Goal: Task Accomplishment & Management: Complete application form

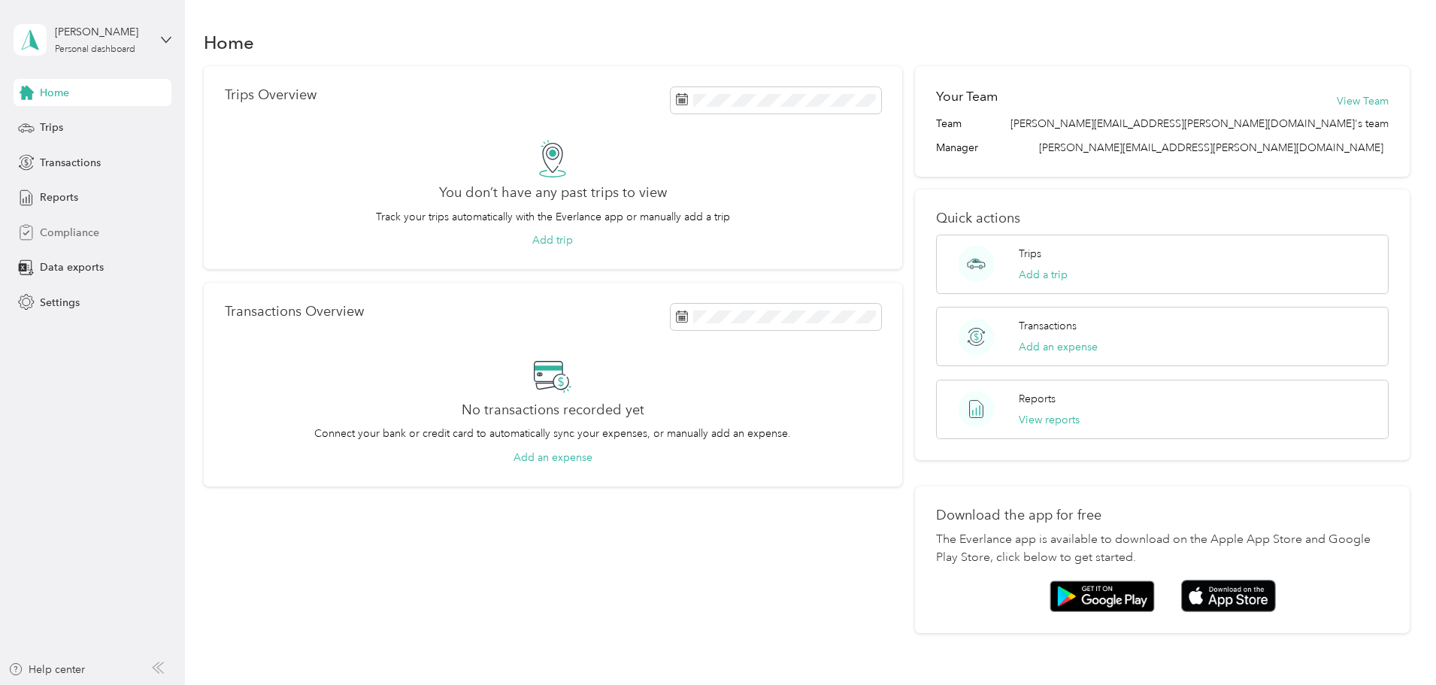
click at [47, 230] on span "Compliance" at bounding box center [69, 233] width 59 height 16
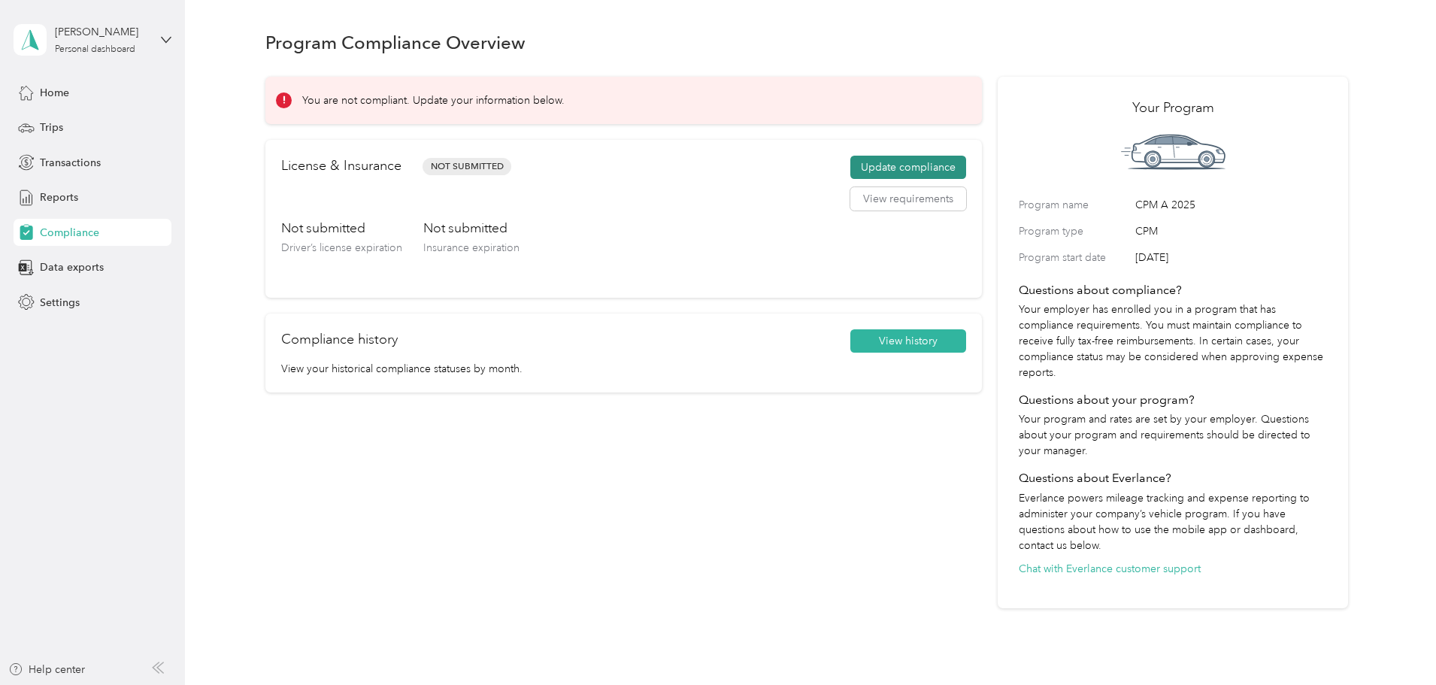
click at [884, 168] on button "Update compliance" at bounding box center [908, 168] width 116 height 24
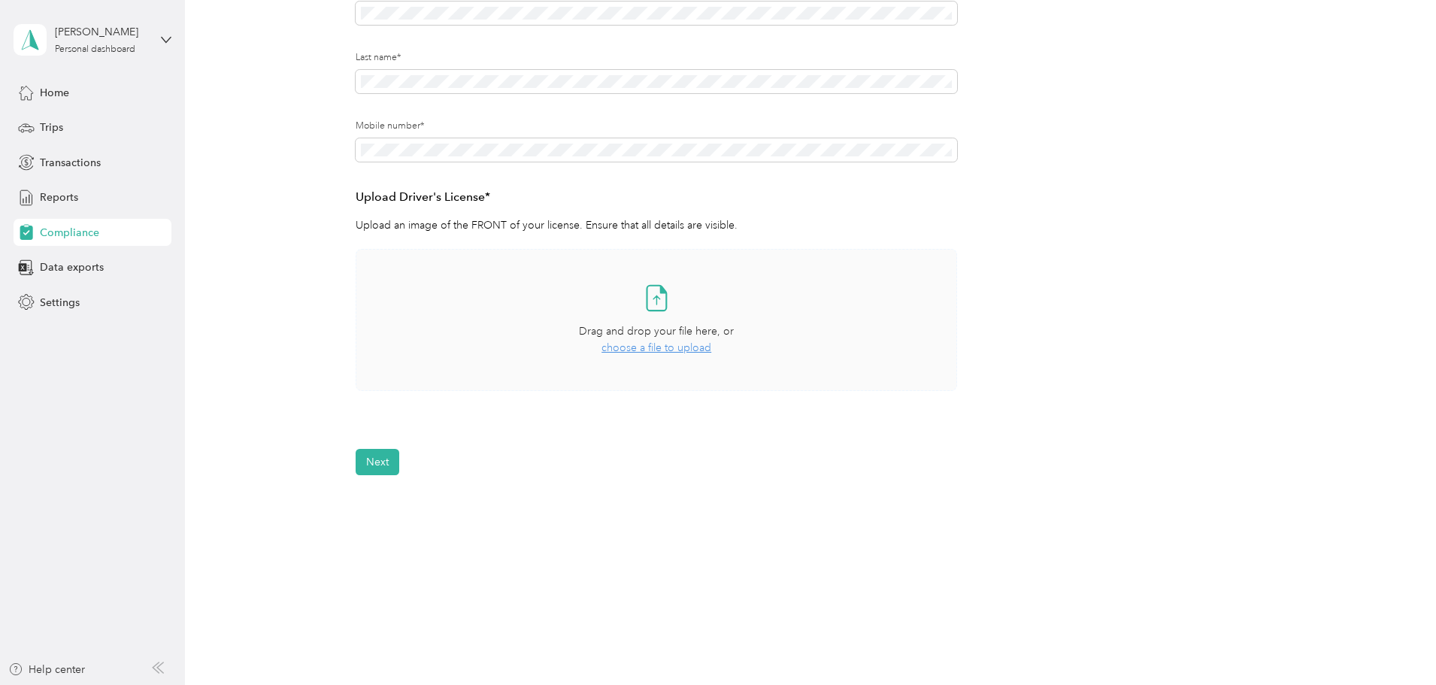
scroll to position [255, 0]
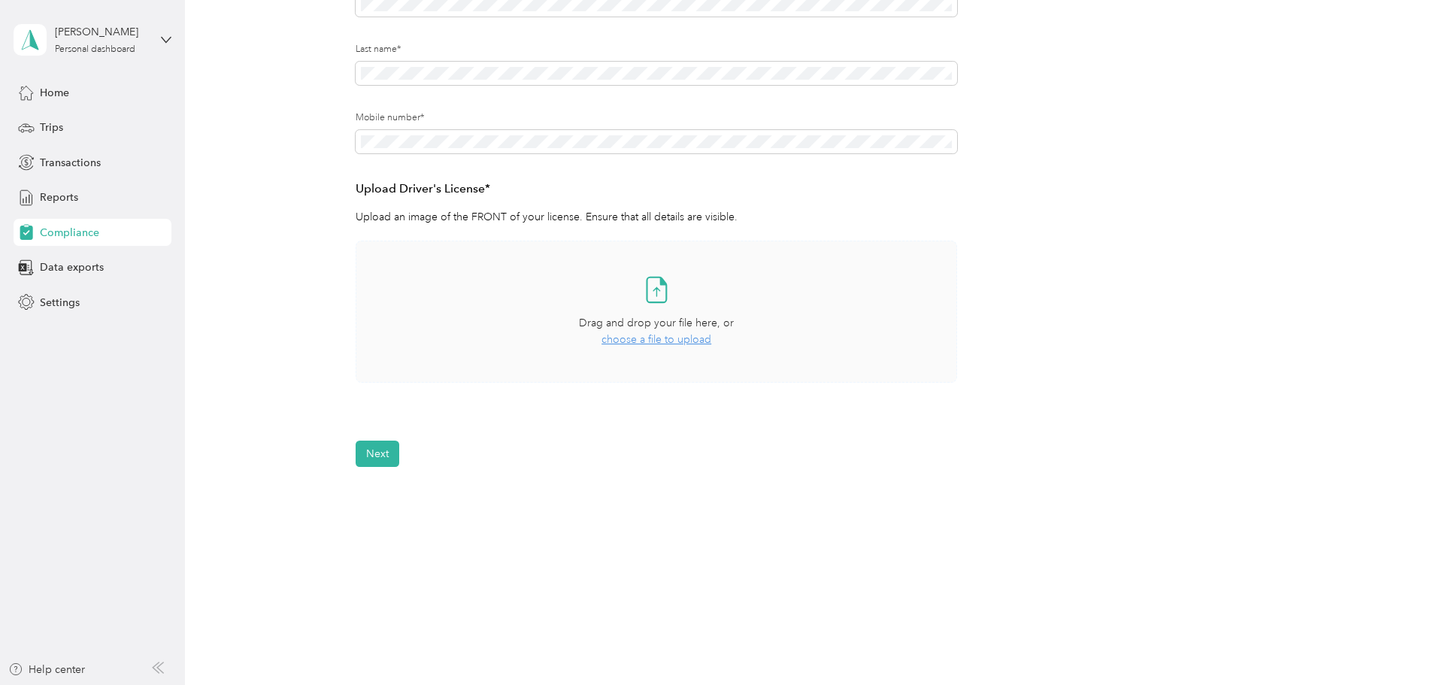
click at [645, 336] on span "choose a file to upload" at bounding box center [657, 339] width 110 height 13
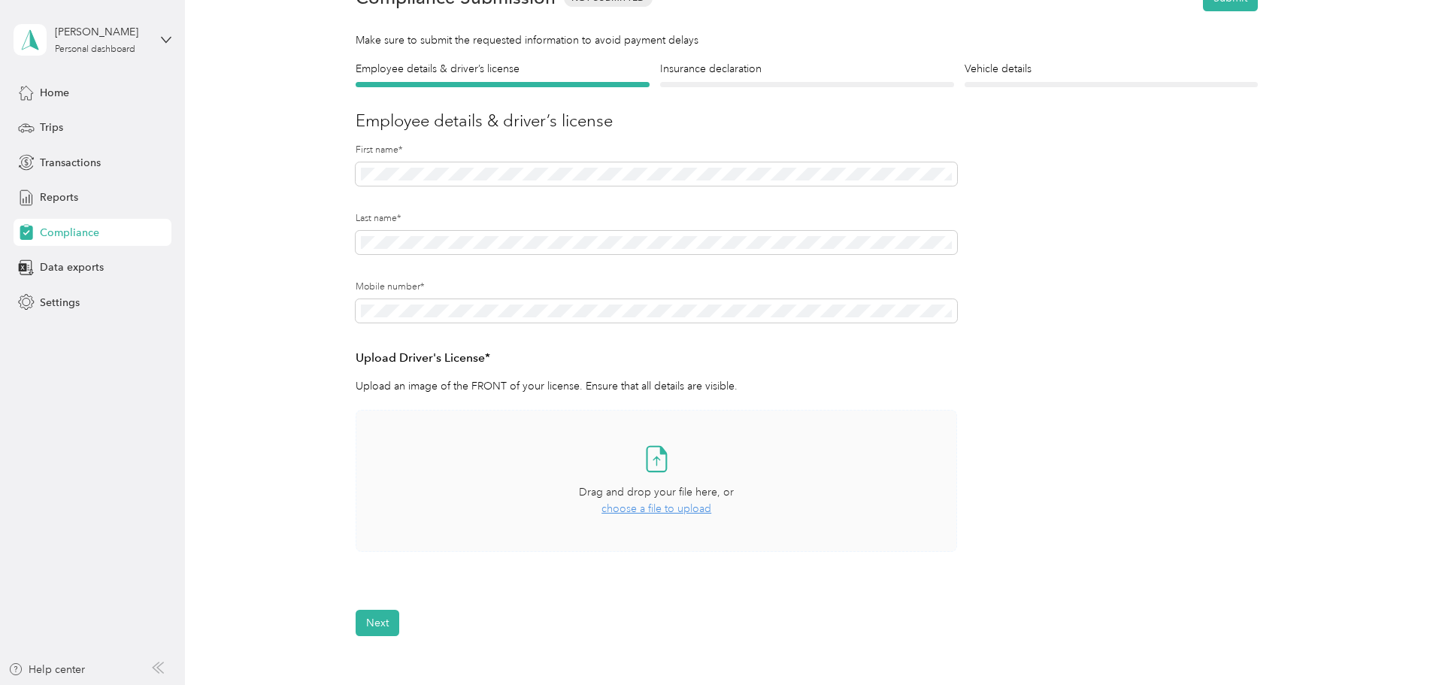
scroll to position [0, 0]
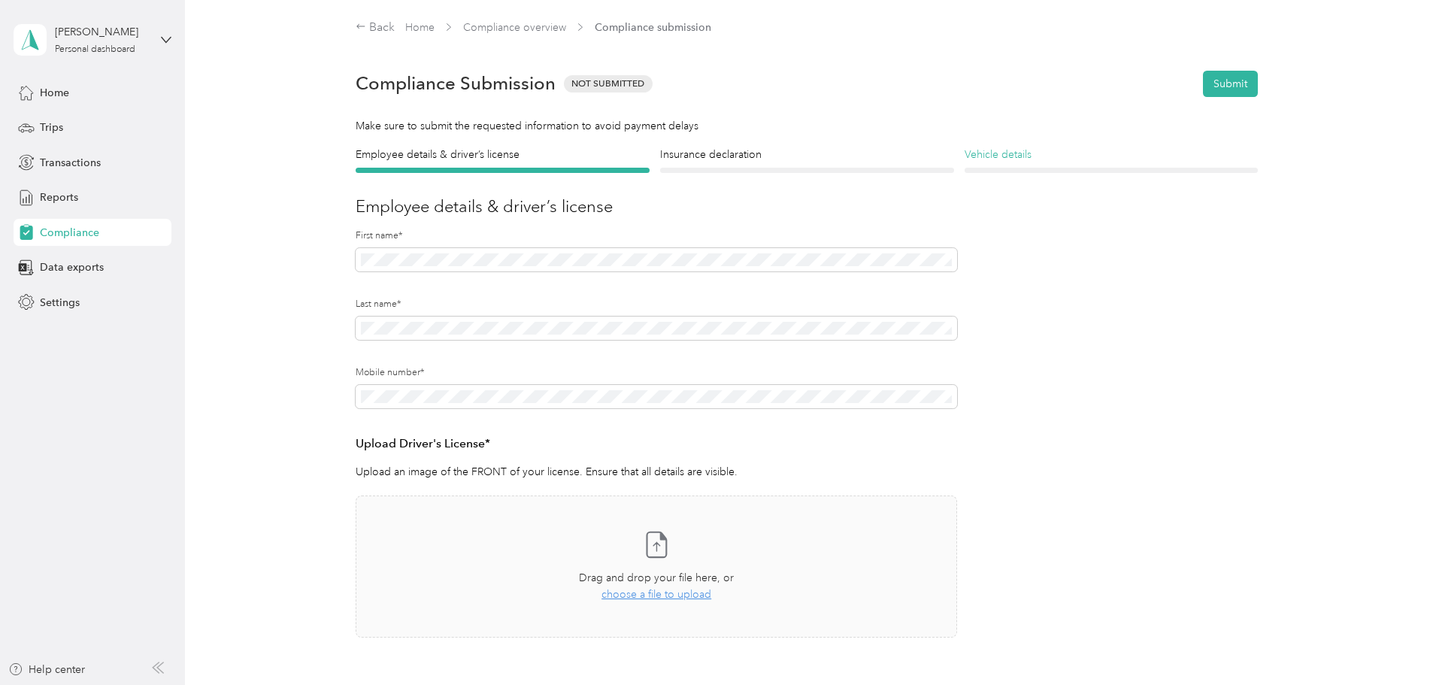
click at [972, 161] on h4 "Vehicle details" at bounding box center [1112, 155] width 294 height 16
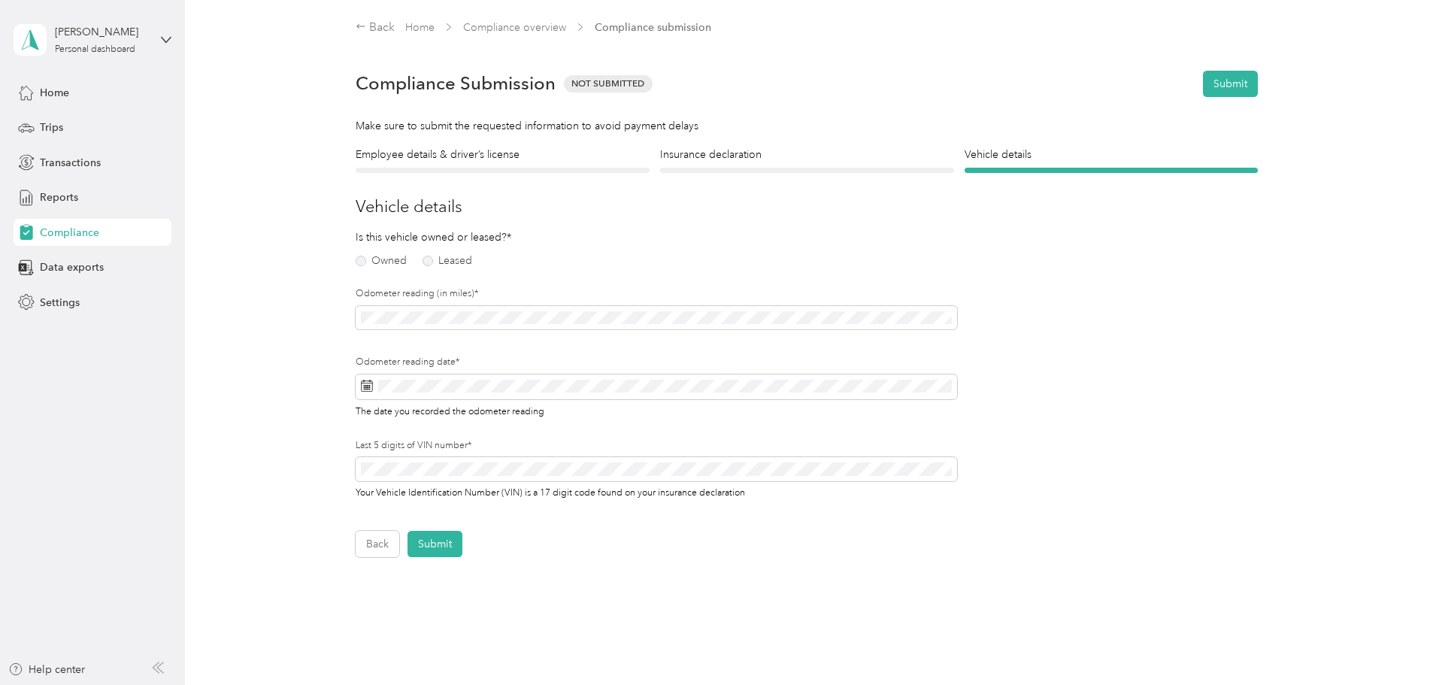
click at [365, 253] on div "Owned Leased" at bounding box center [454, 258] width 196 height 16
click at [359, 259] on label "Owned" at bounding box center [381, 261] width 51 height 11
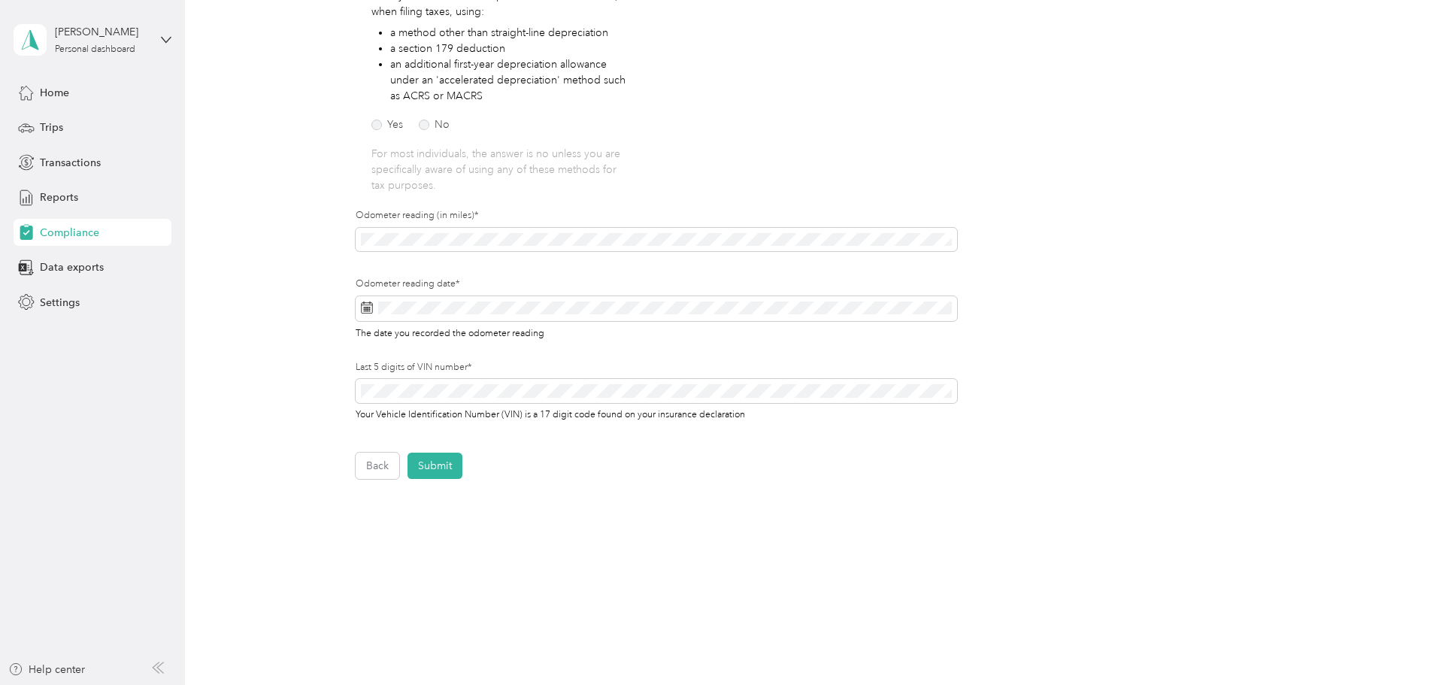
scroll to position [301, 0]
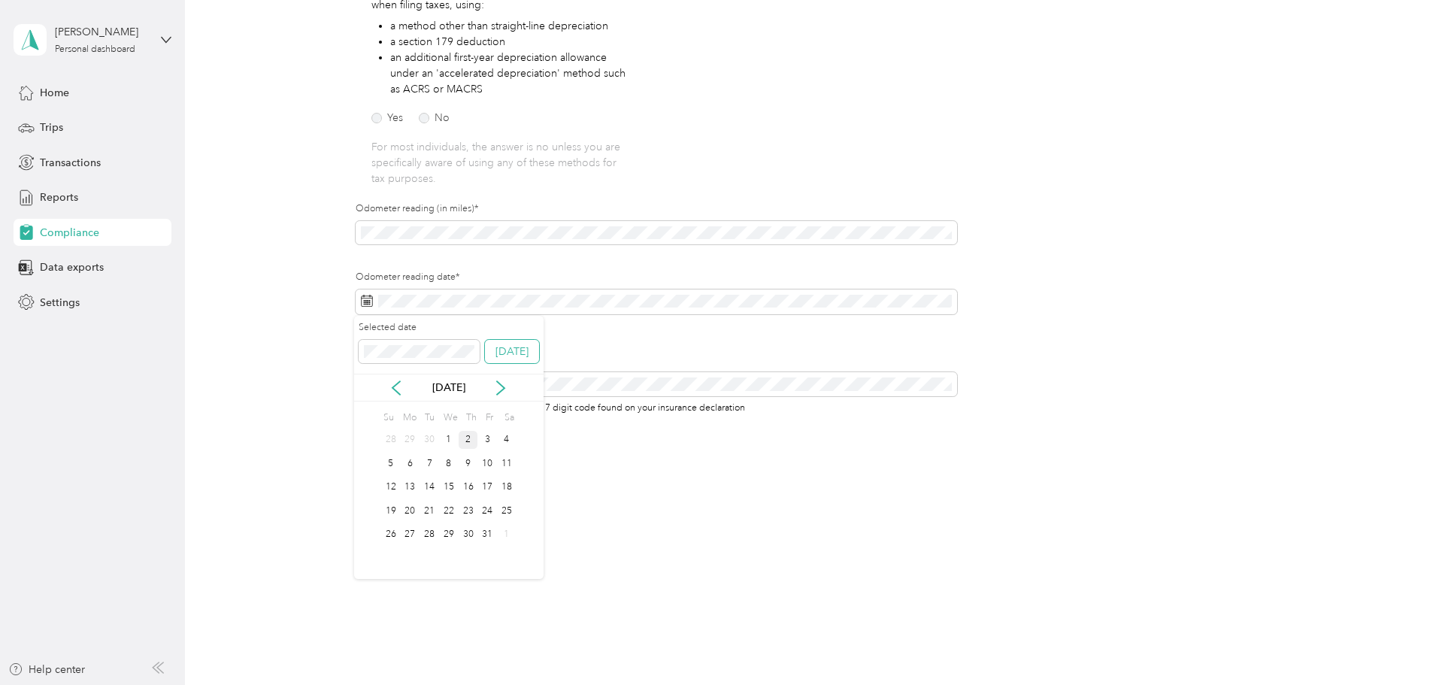
click at [523, 352] on button "[DATE]" at bounding box center [512, 352] width 54 height 24
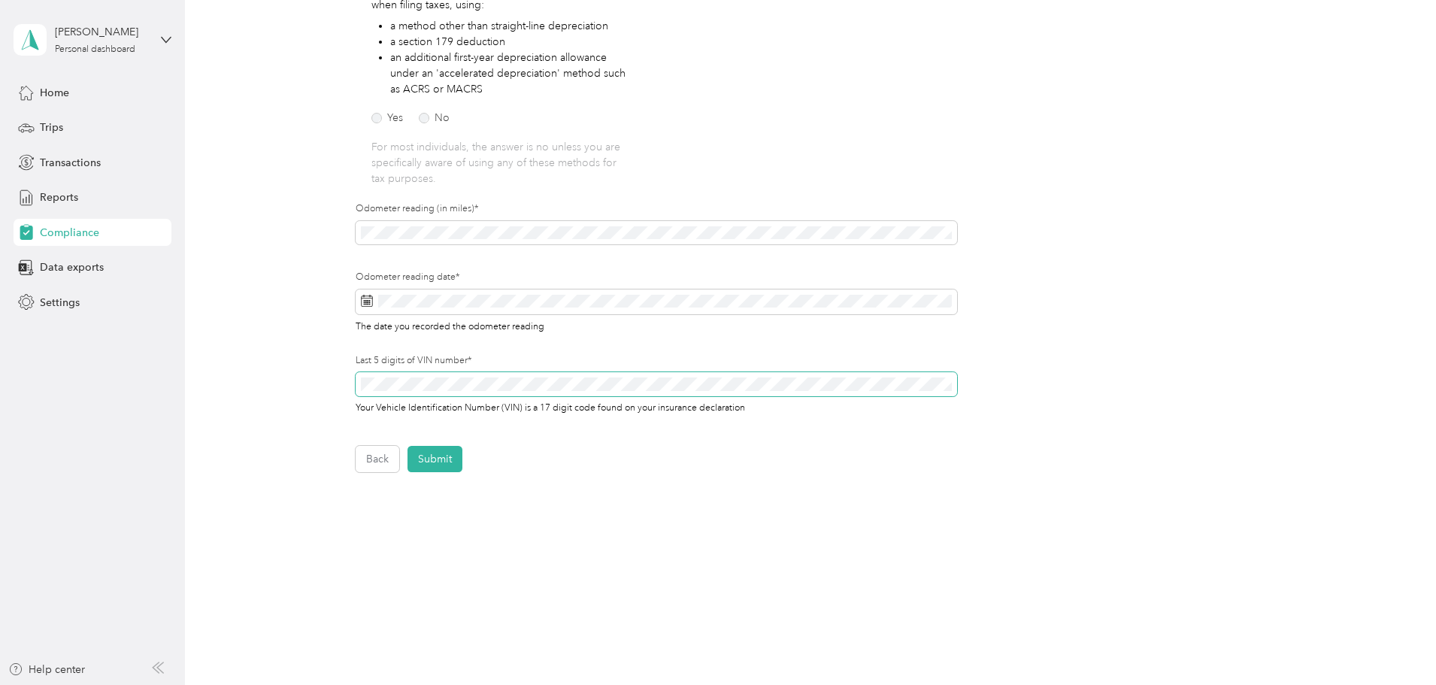
click at [408, 446] on button "Submit" at bounding box center [435, 459] width 55 height 26
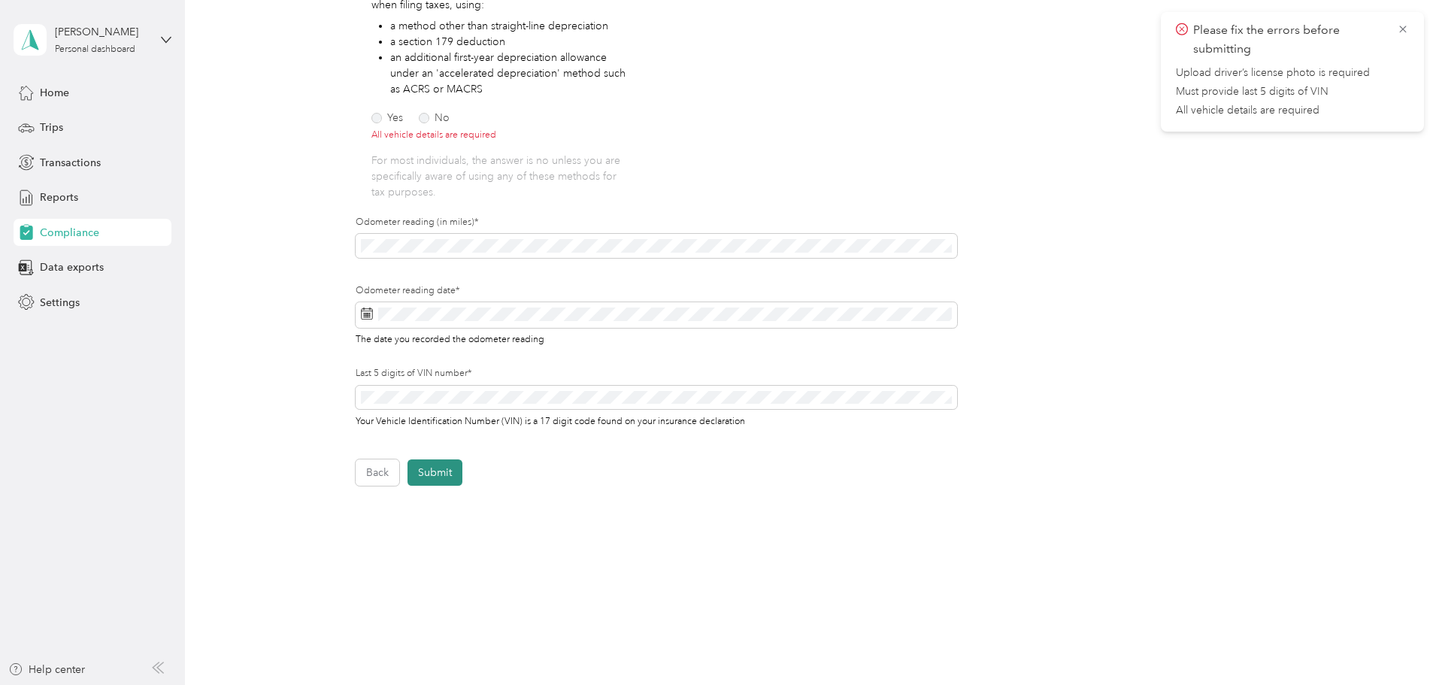
click at [437, 468] on button "Submit" at bounding box center [435, 472] width 55 height 26
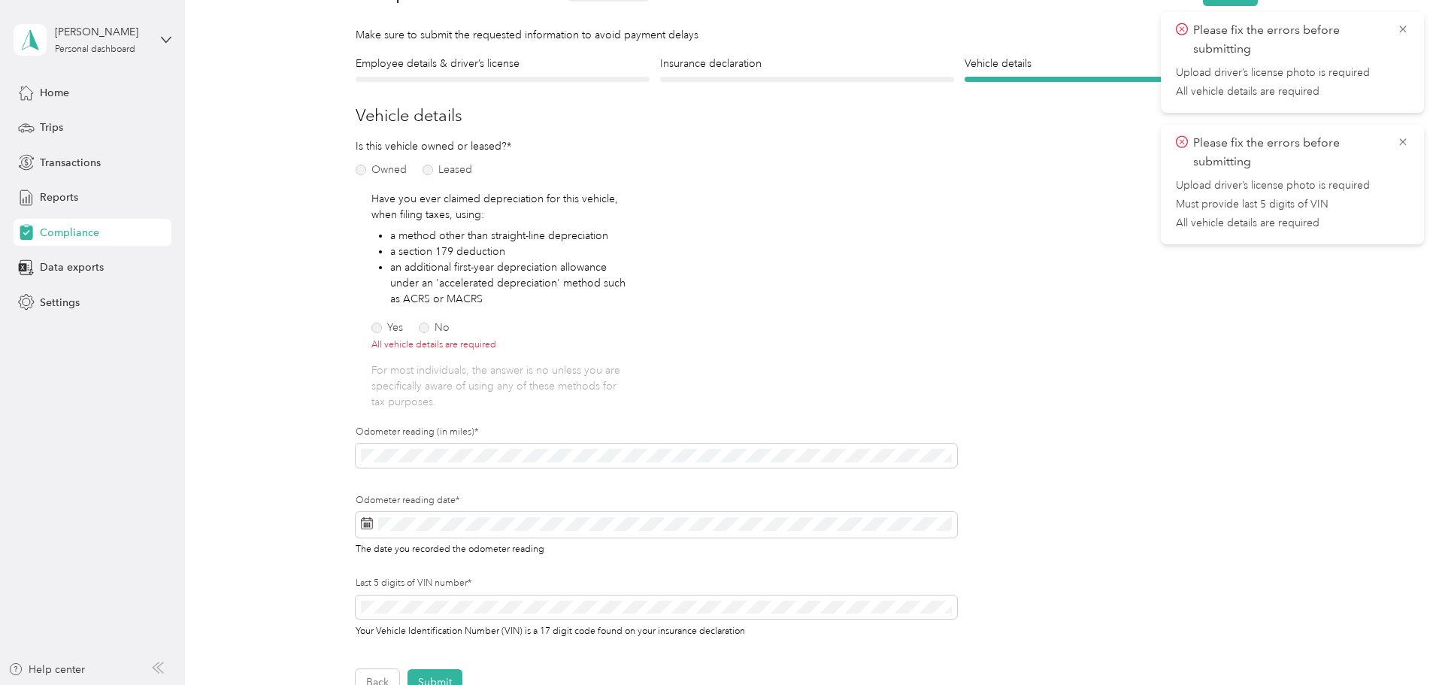
scroll to position [75, 0]
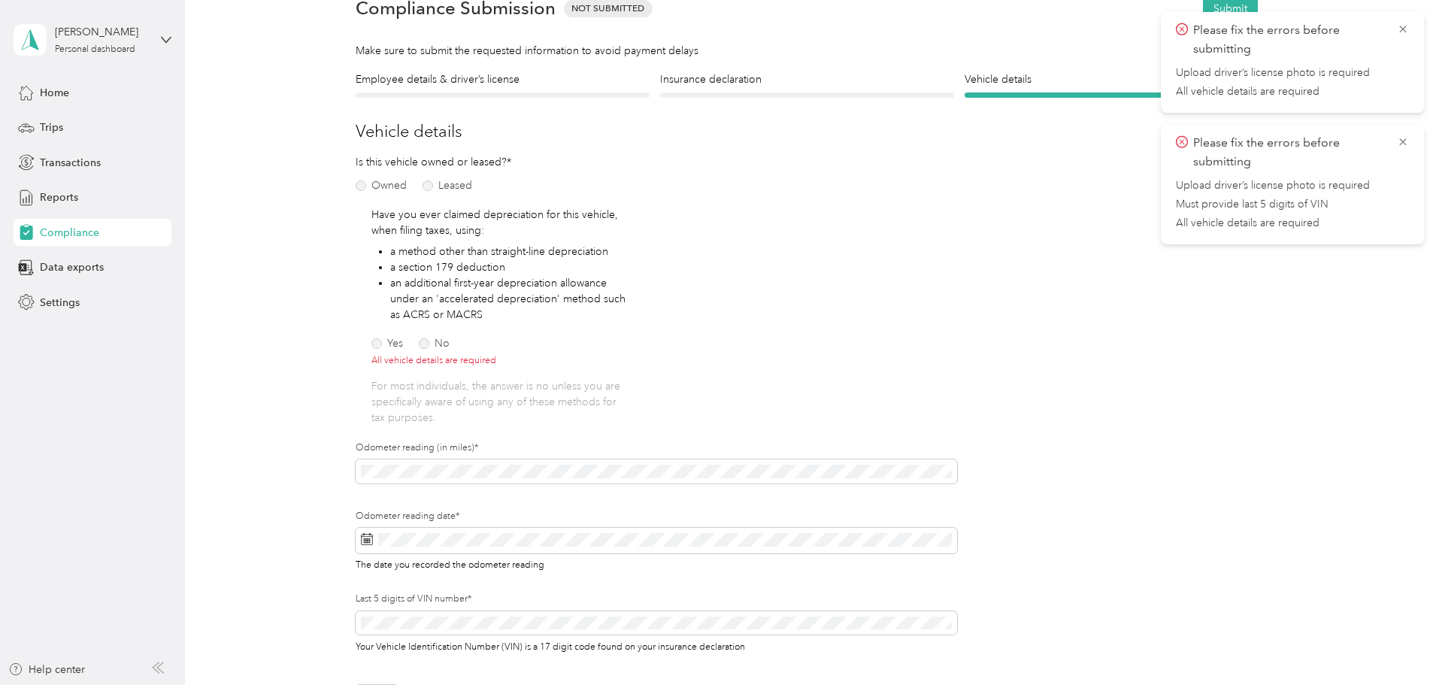
click at [425, 341] on label "No" at bounding box center [434, 343] width 31 height 11
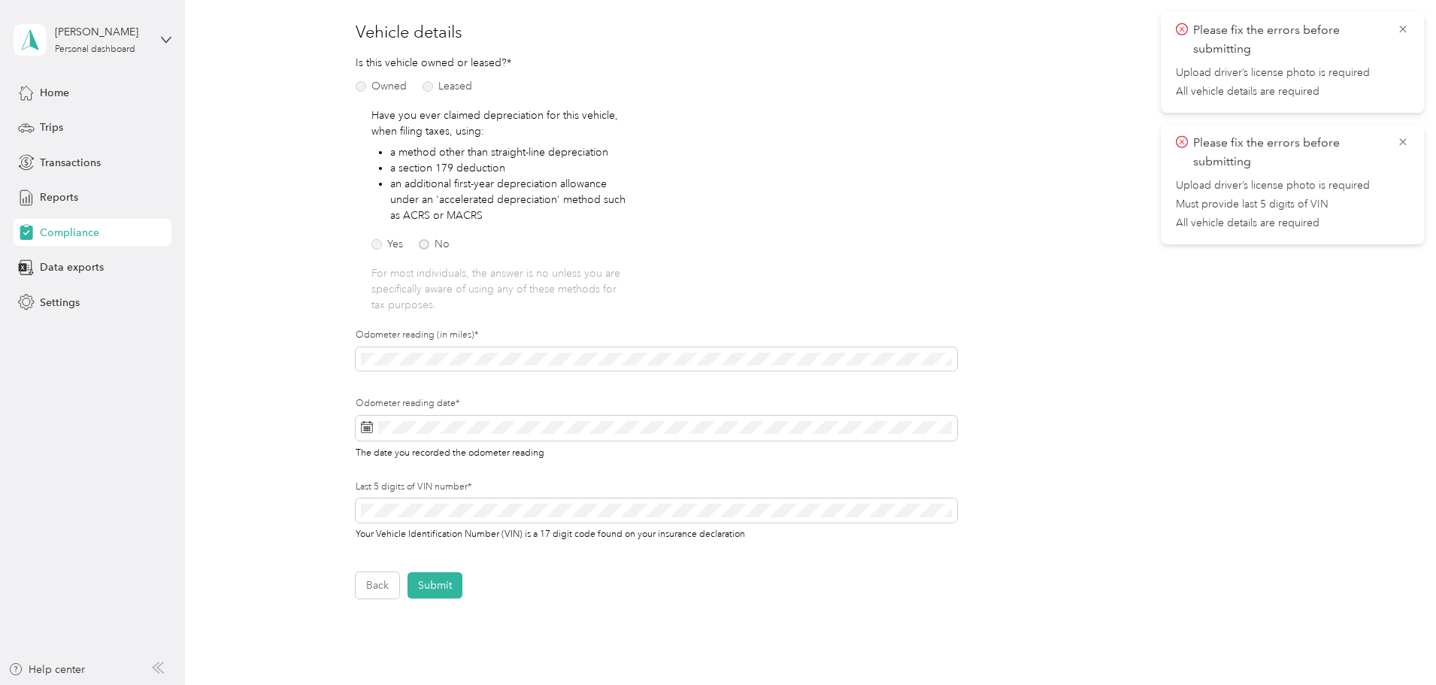
scroll to position [307, 0]
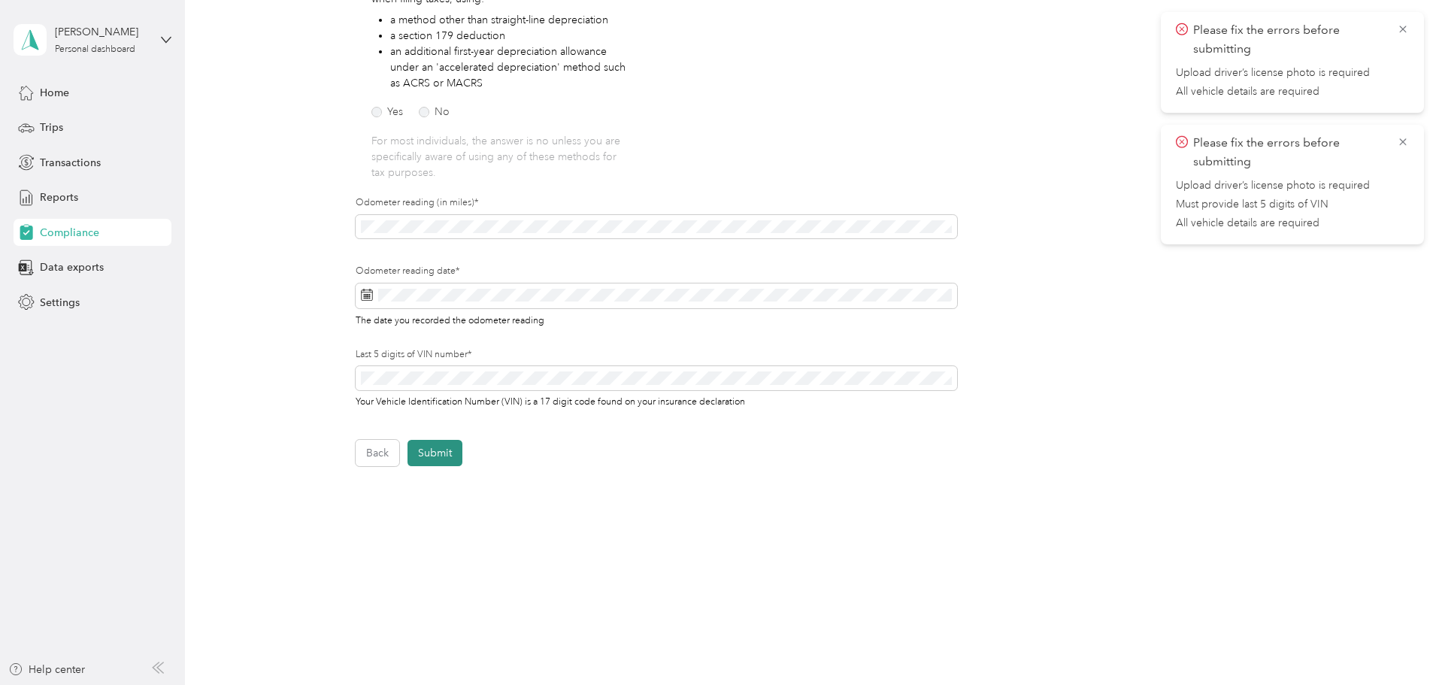
click at [435, 444] on button "Submit" at bounding box center [435, 453] width 55 height 26
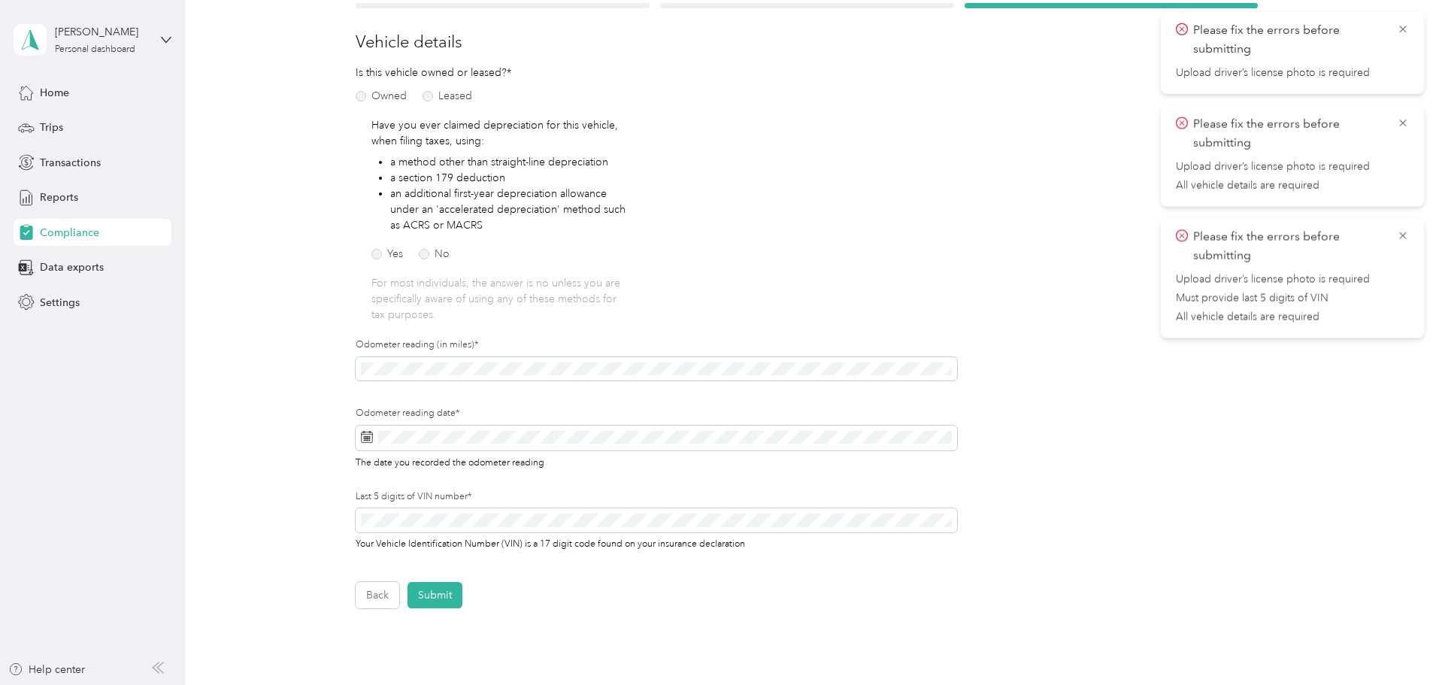
scroll to position [0, 0]
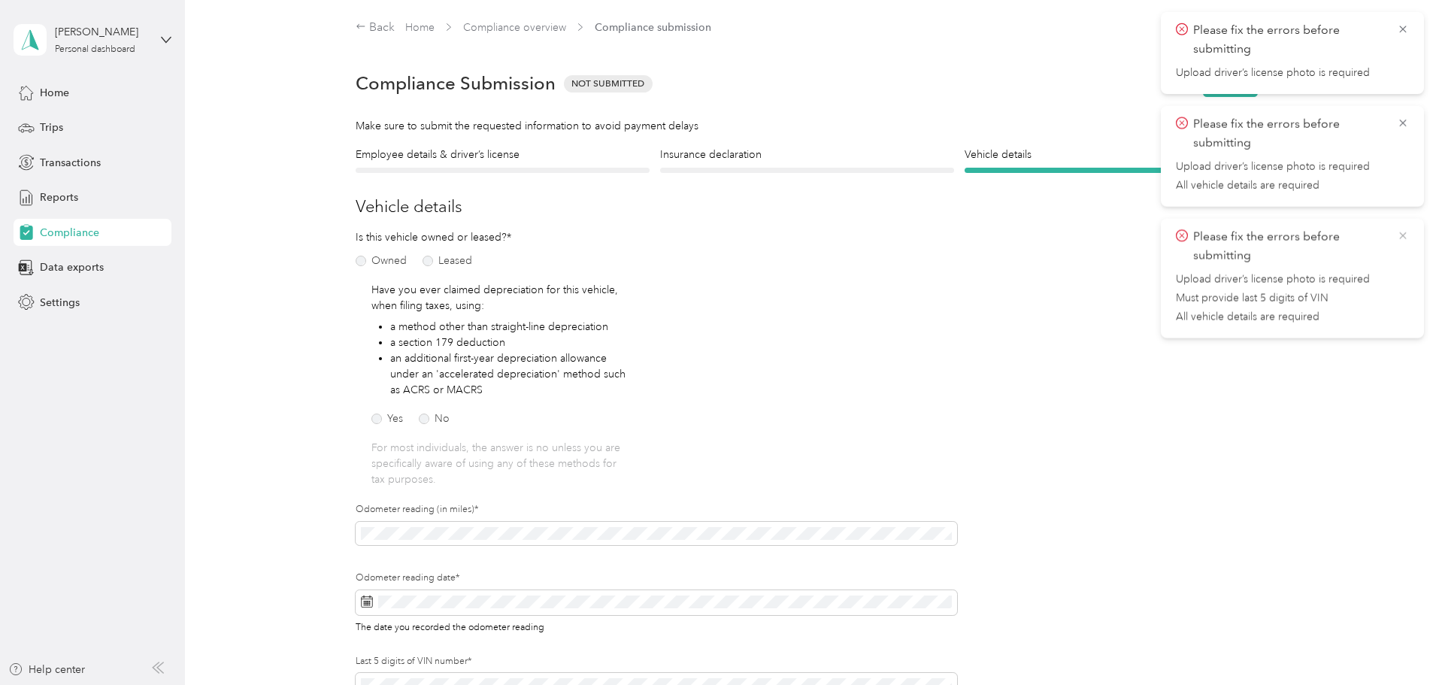
click at [1406, 232] on icon at bounding box center [1403, 236] width 12 height 14
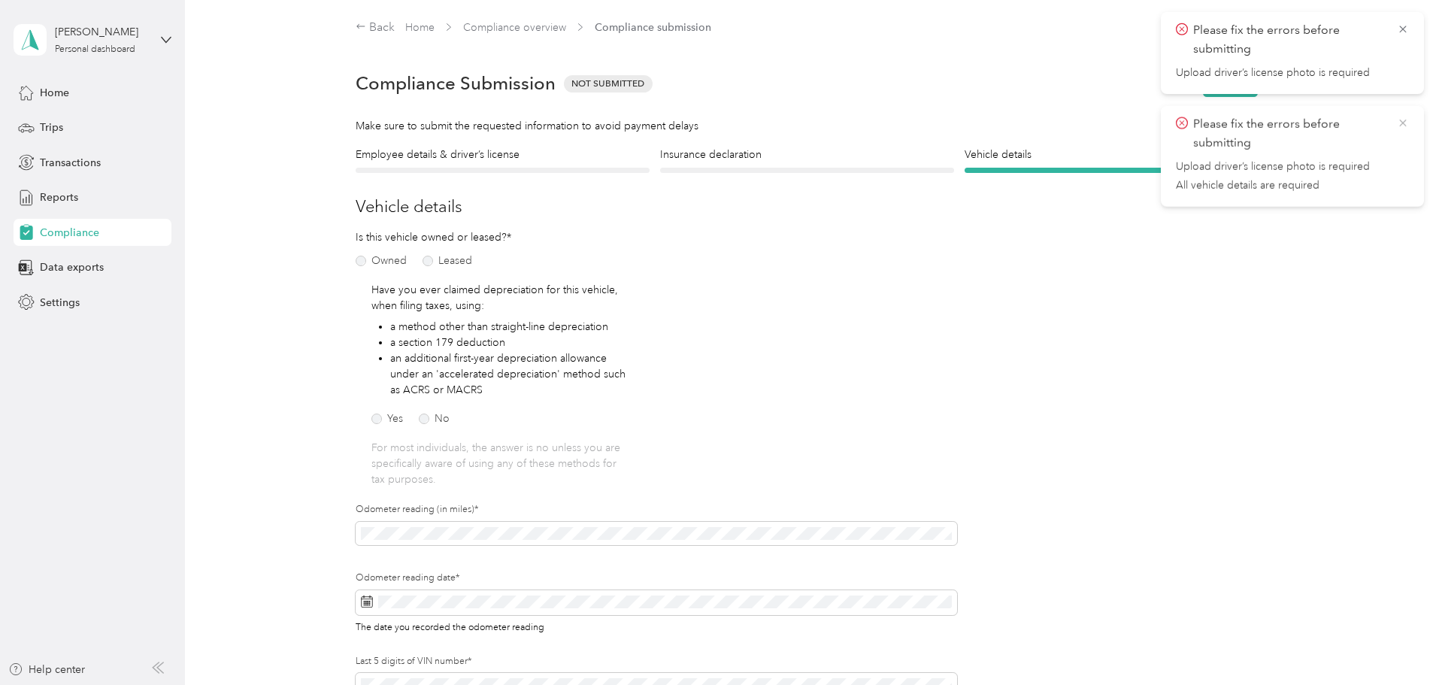
click at [1406, 120] on icon at bounding box center [1403, 123] width 12 height 14
drag, startPoint x: 1405, startPoint y: 29, endPoint x: 1293, endPoint y: 87, distance: 126.5
click at [1405, 28] on icon at bounding box center [1403, 30] width 12 height 14
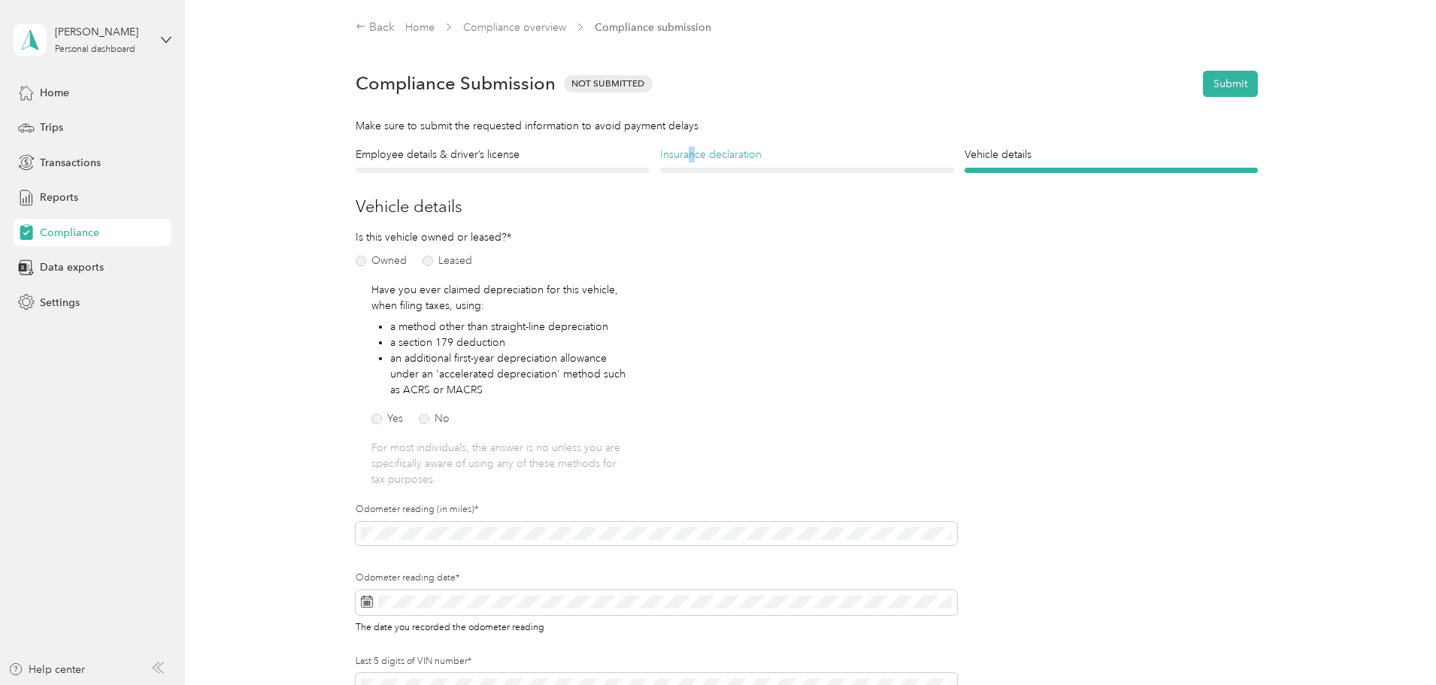
click at [693, 156] on h4 "Insurance declaration" at bounding box center [807, 155] width 294 height 16
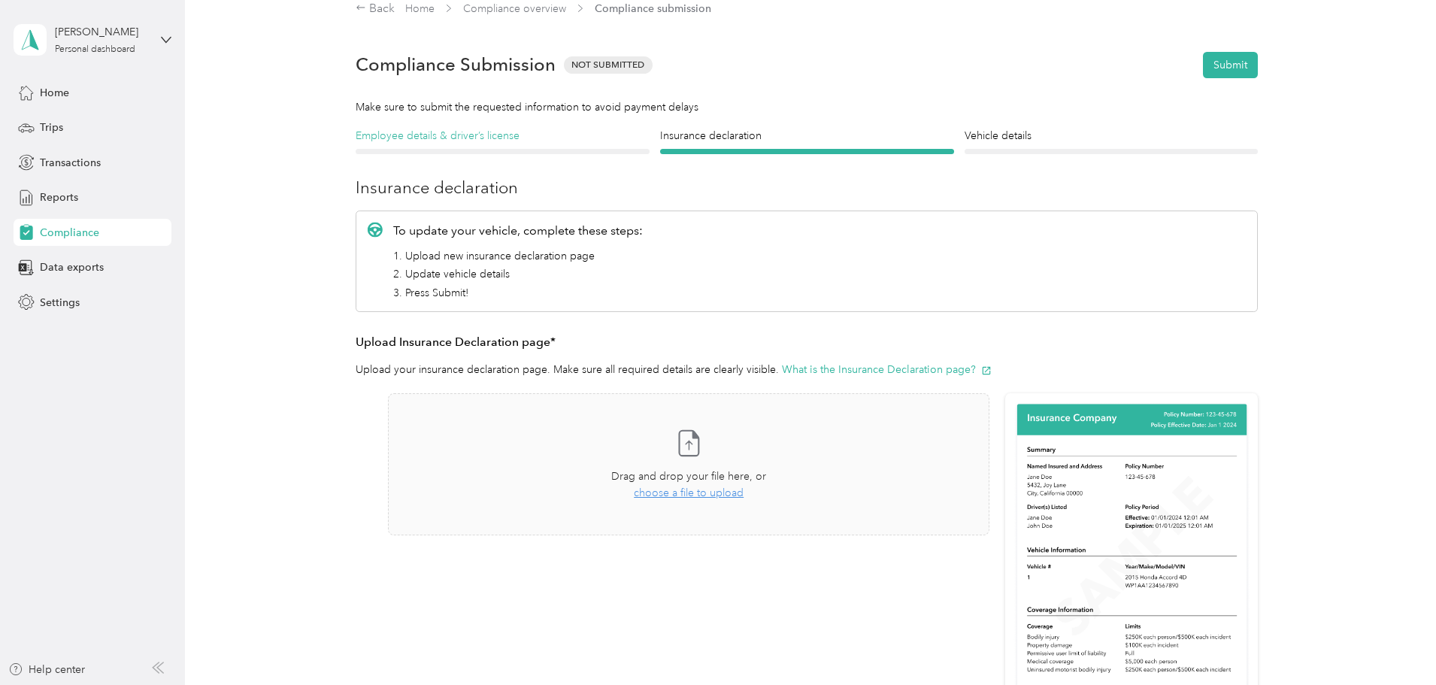
click at [383, 141] on h4 "Employee details & driver’s license" at bounding box center [503, 136] width 294 height 16
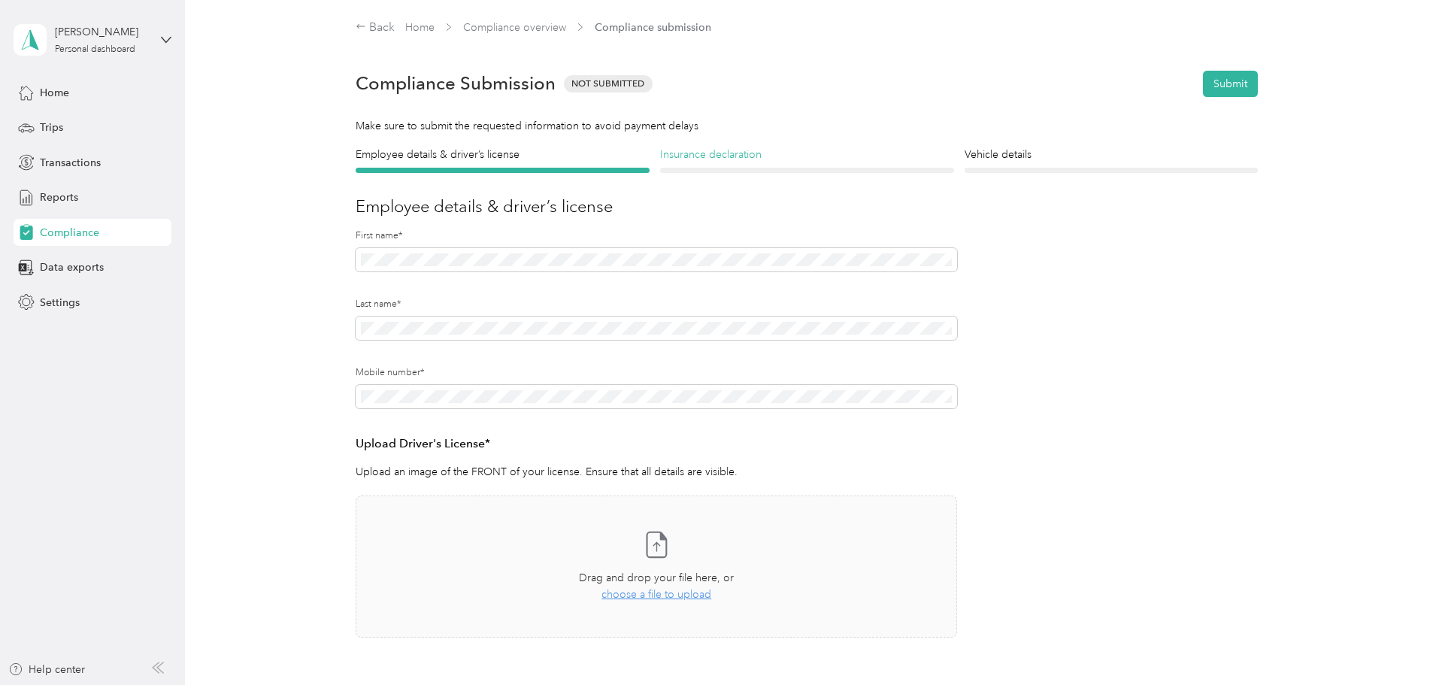
click at [754, 159] on h4 "Insurance declaration" at bounding box center [807, 155] width 294 height 16
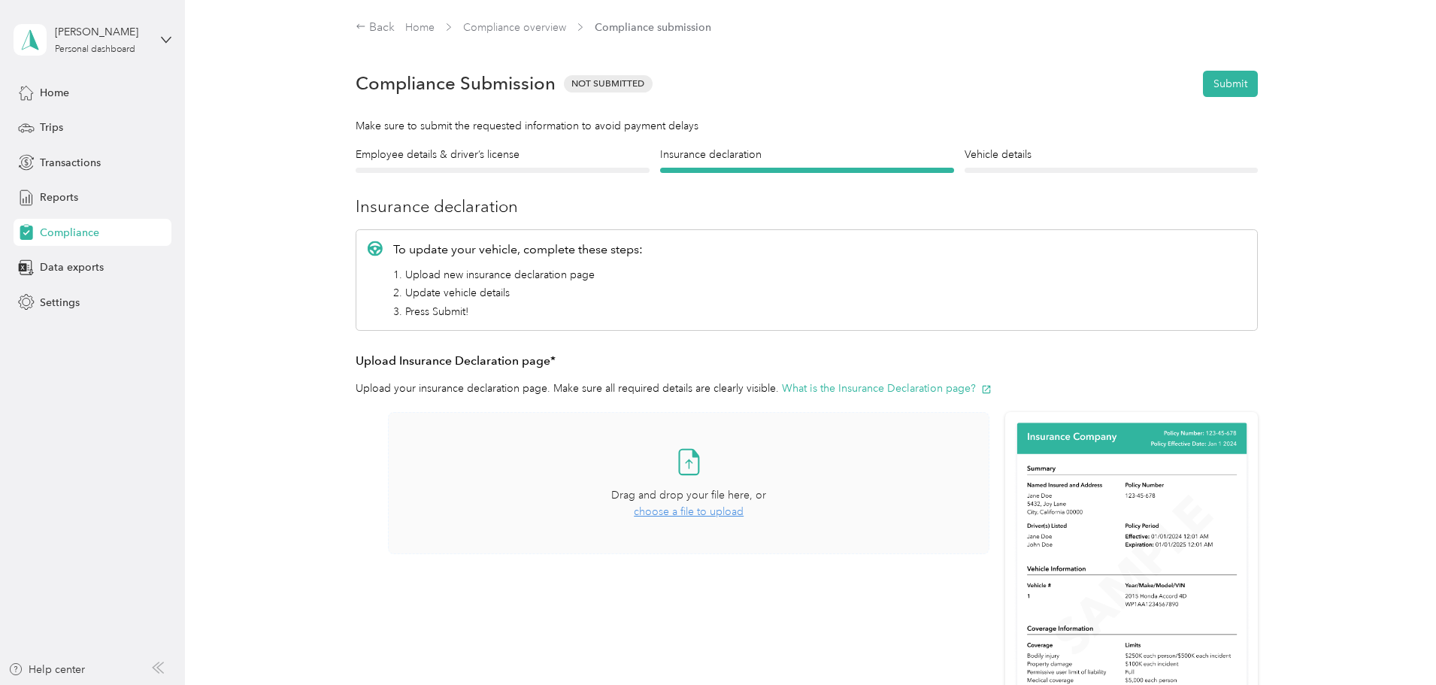
click at [656, 508] on span "choose a file to upload" at bounding box center [689, 511] width 110 height 13
click at [988, 147] on h4 "Vehicle details" at bounding box center [1112, 155] width 294 height 16
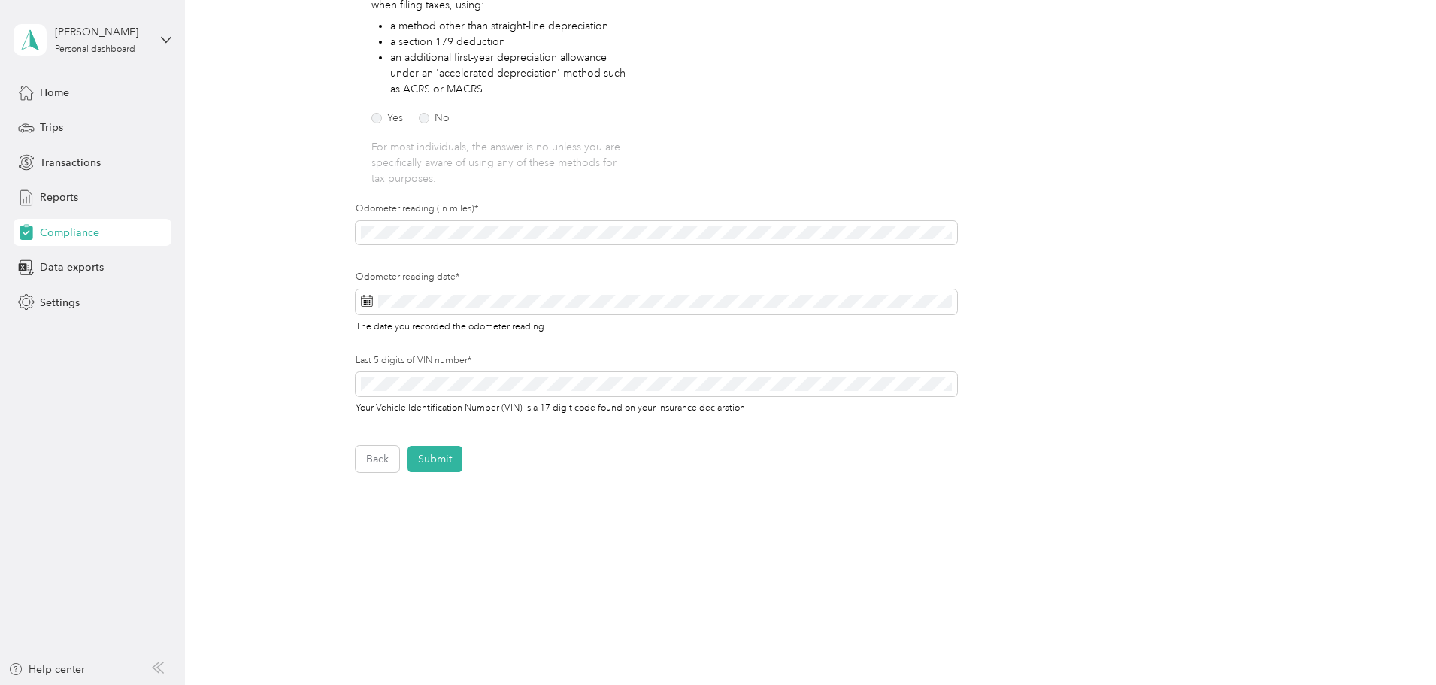
scroll to position [307, 0]
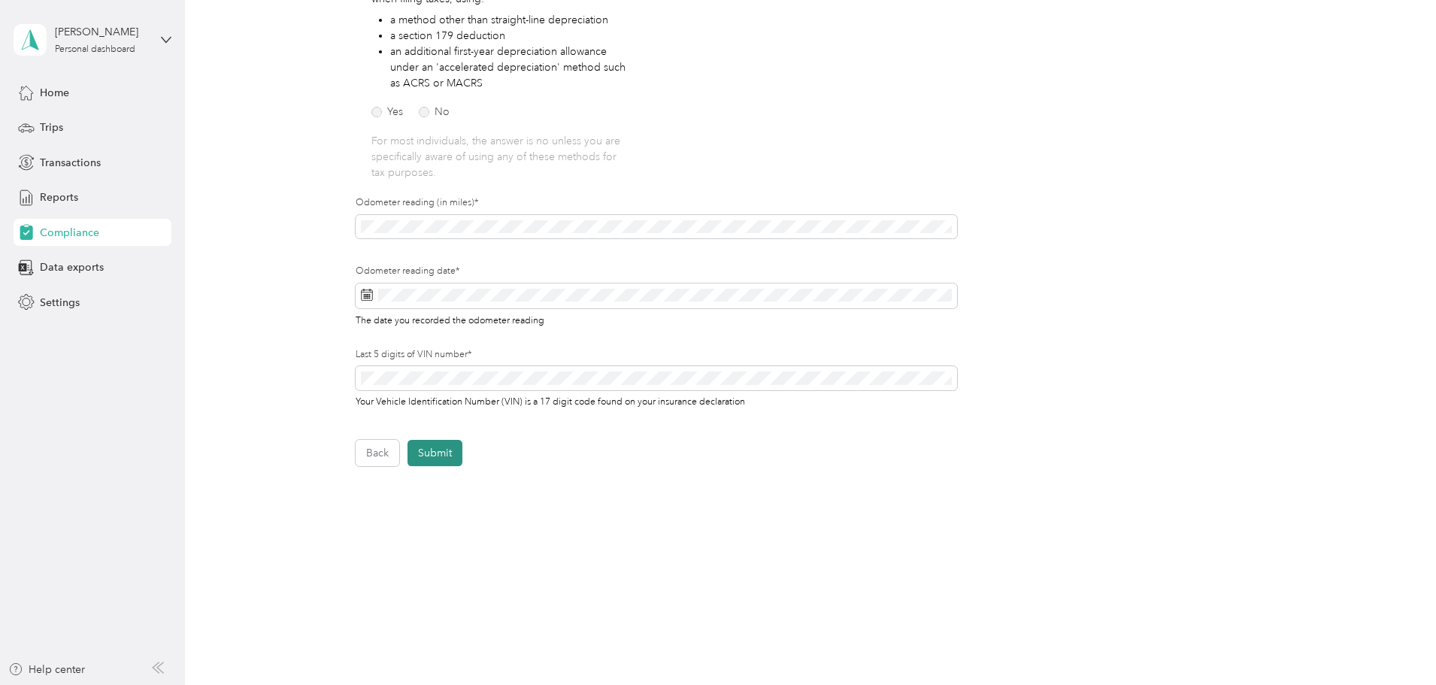
click at [447, 447] on button "Submit" at bounding box center [435, 453] width 55 height 26
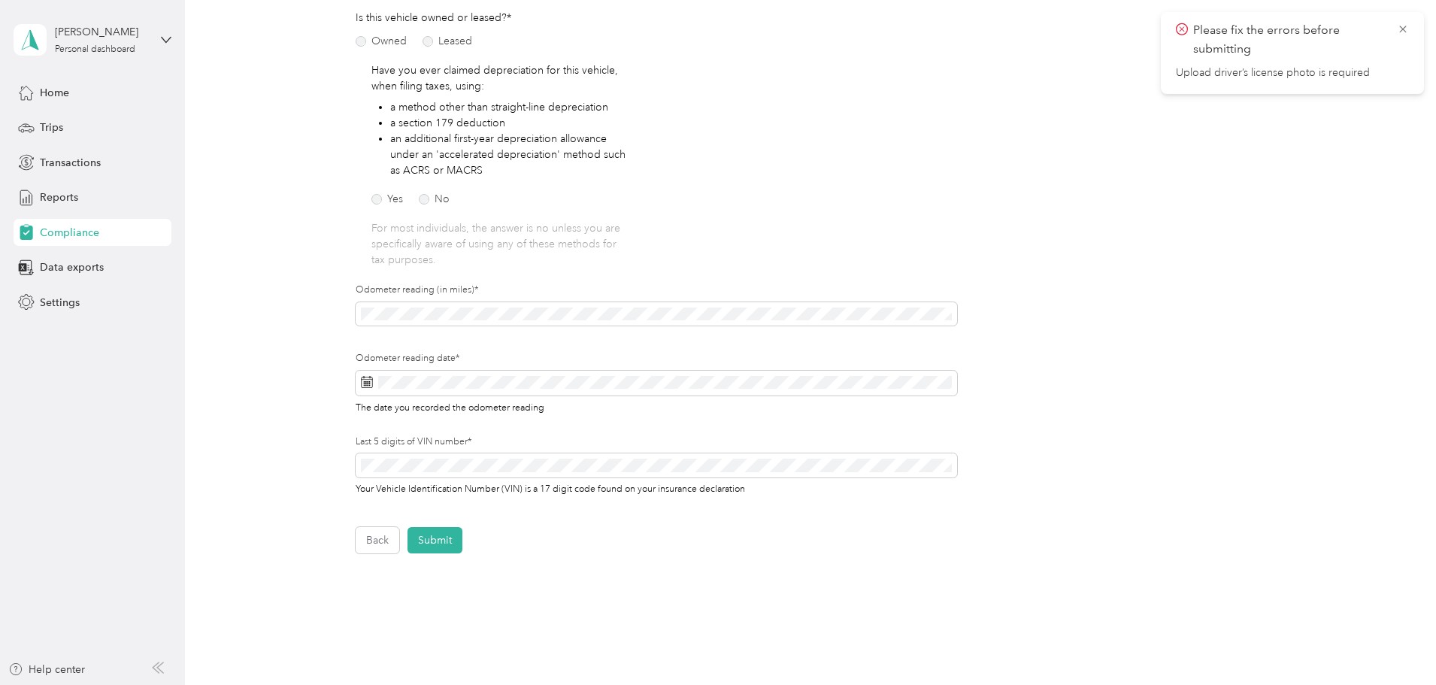
scroll to position [6, 0]
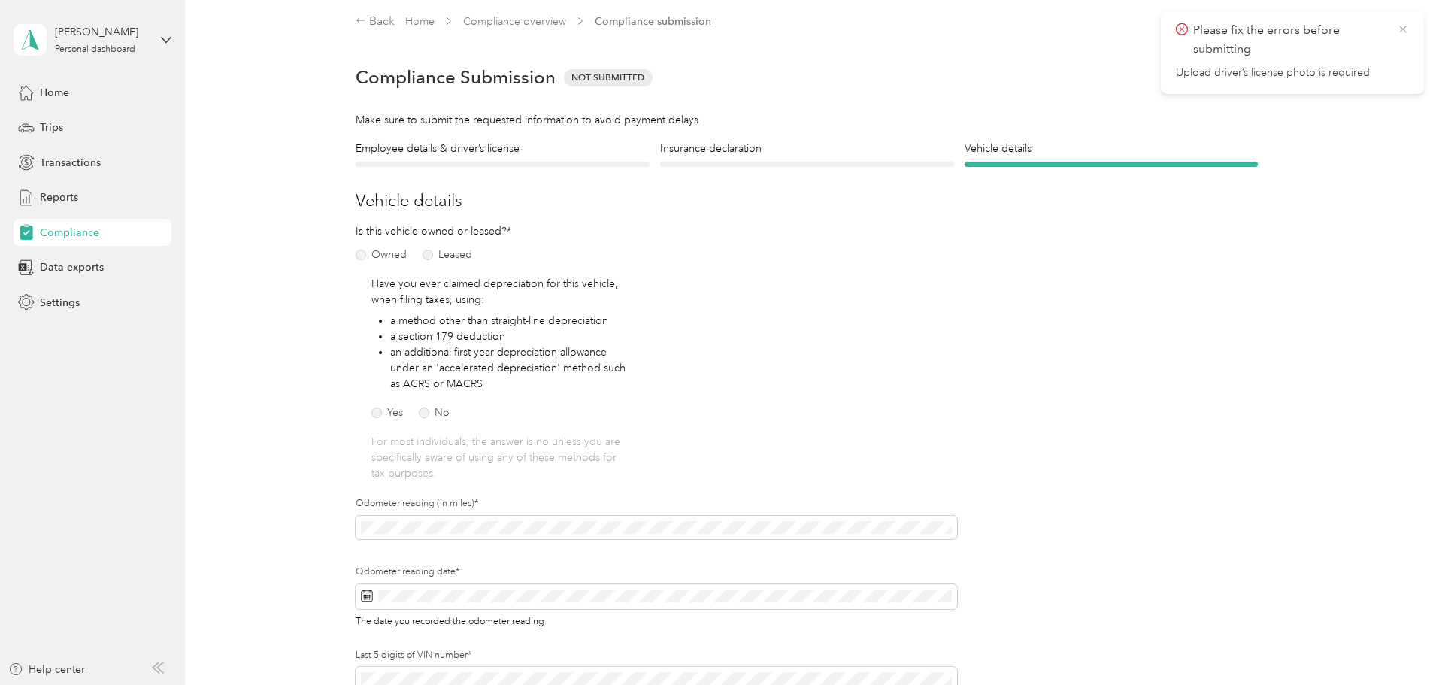
click at [1399, 24] on icon at bounding box center [1403, 30] width 12 height 14
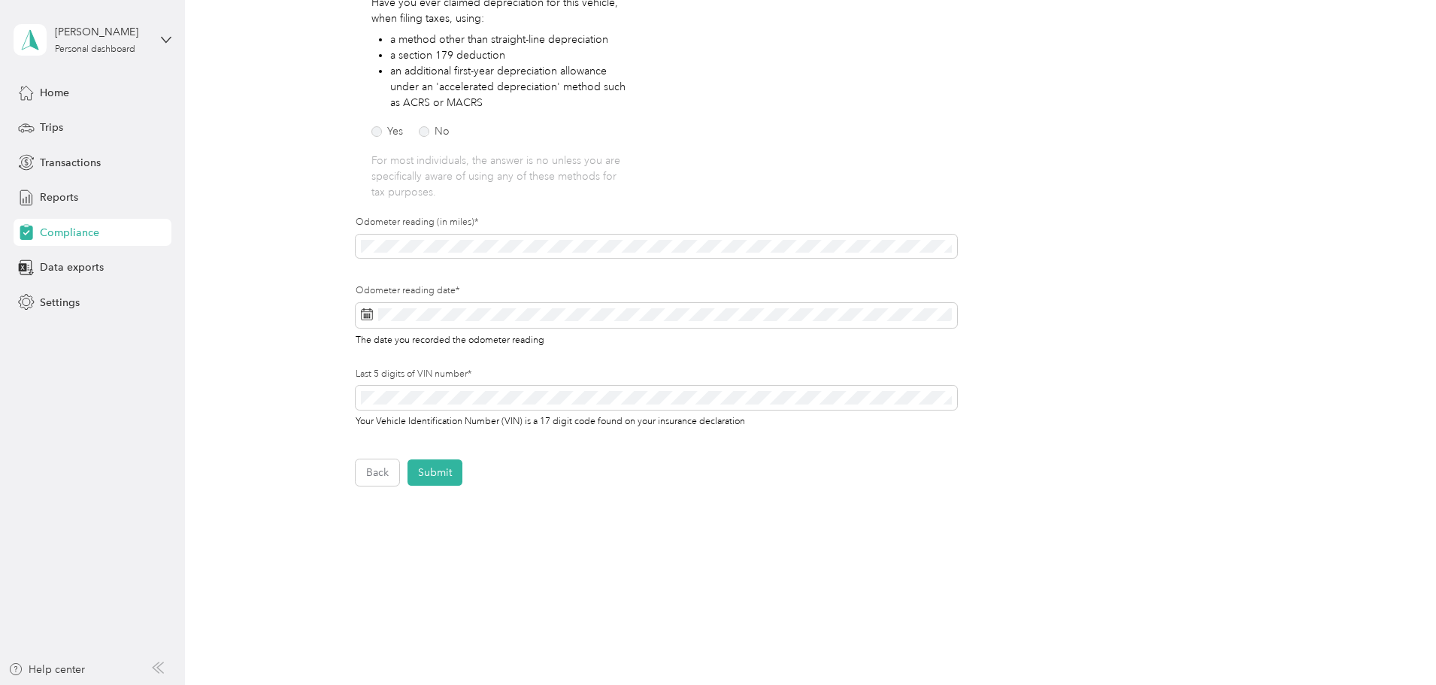
scroll to position [232, 0]
